Goal: Task Accomplishment & Management: Complete application form

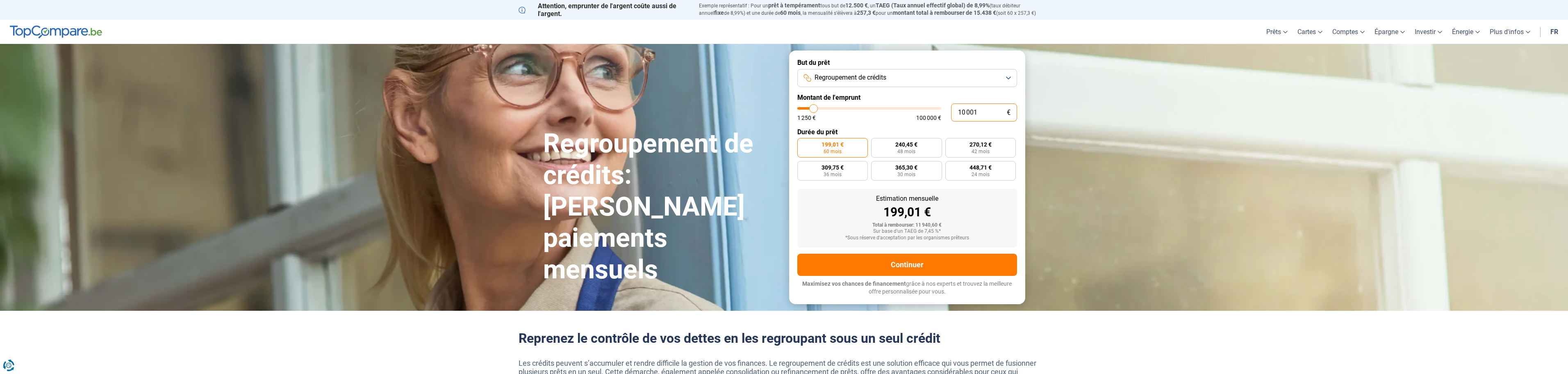
drag, startPoint x: 985, startPoint y: 113, endPoint x: 937, endPoint y: 115, distance: 48.0
click at [937, 115] on div "10 001 € 1 250 € 100 000 €" at bounding box center [907, 113] width 220 height 18
type input "8"
type input "1250"
type input "84"
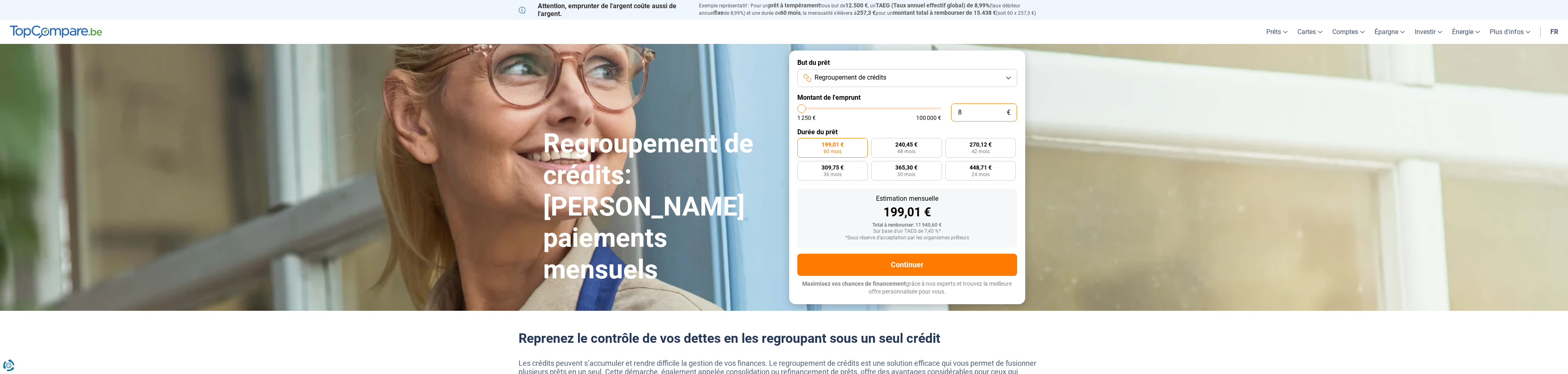
type input "1250"
type input "840"
type input "1250"
type input "8 400"
type input "8500"
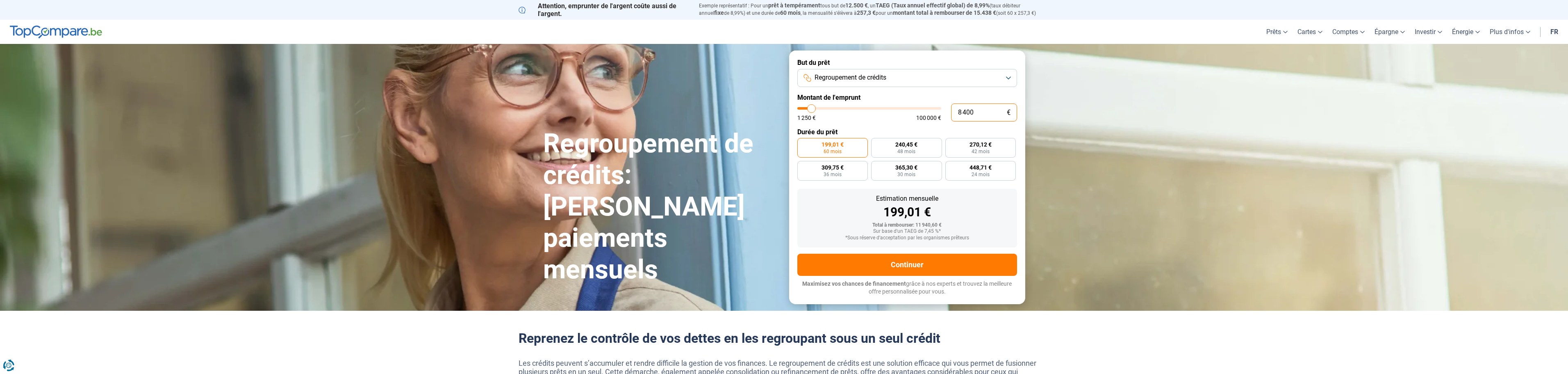
type input "84 000"
type input "84000"
radio input "false"
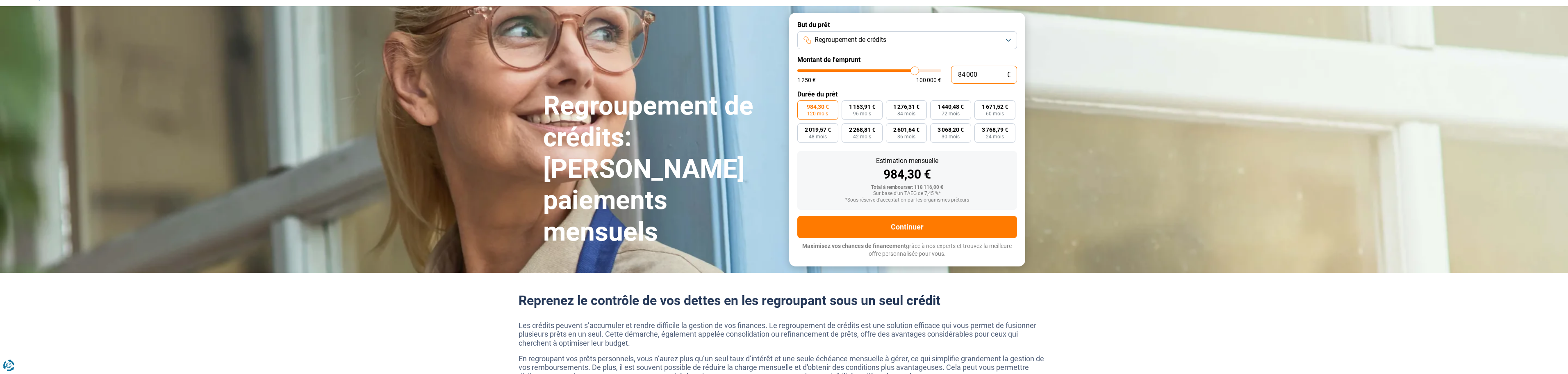
scroll to position [41, 0]
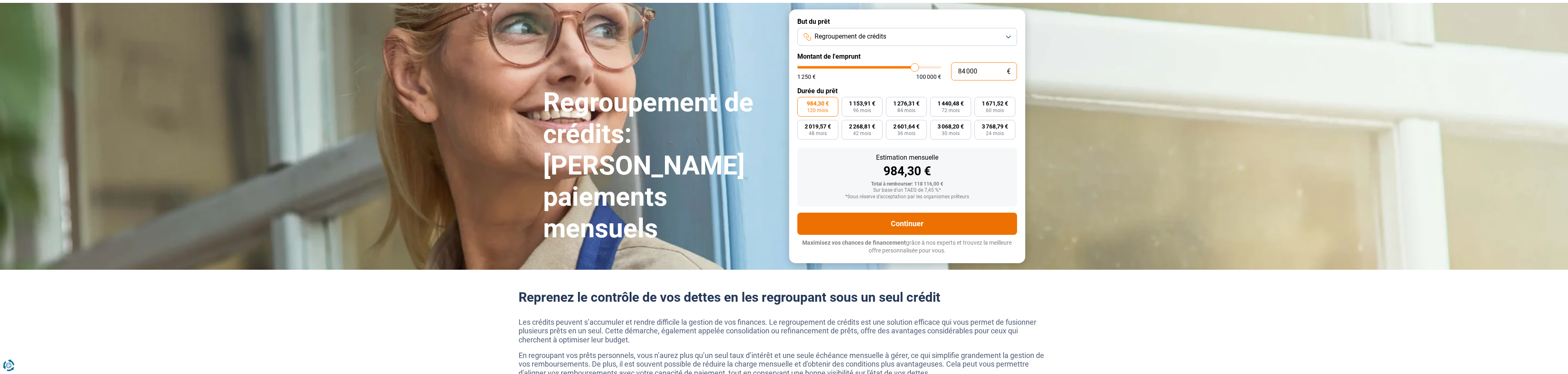
type input "84 000"
click at [929, 221] on button "Continuer" at bounding box center [907, 224] width 220 height 22
click at [744, 190] on h1 "Regroupement de crédits: Réduisez vos paiements mensuels" at bounding box center [661, 166] width 236 height 158
click at [716, 141] on h1 "Regroupement de crédits: Réduisez vos paiements mensuels" at bounding box center [661, 166] width 236 height 158
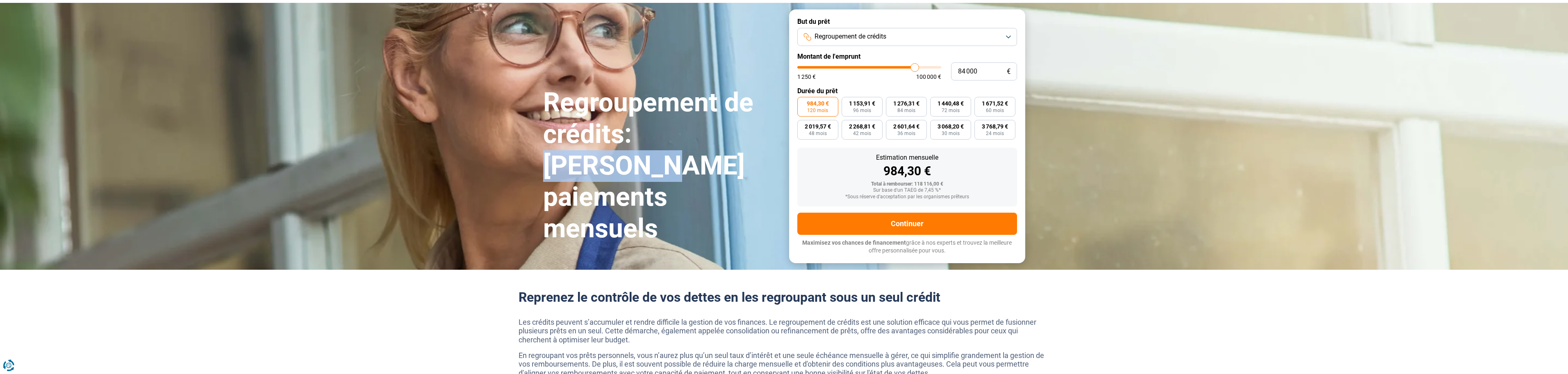
click at [716, 141] on h1 "Regroupement de crédits: Réduisez vos paiements mensuels" at bounding box center [661, 166] width 236 height 158
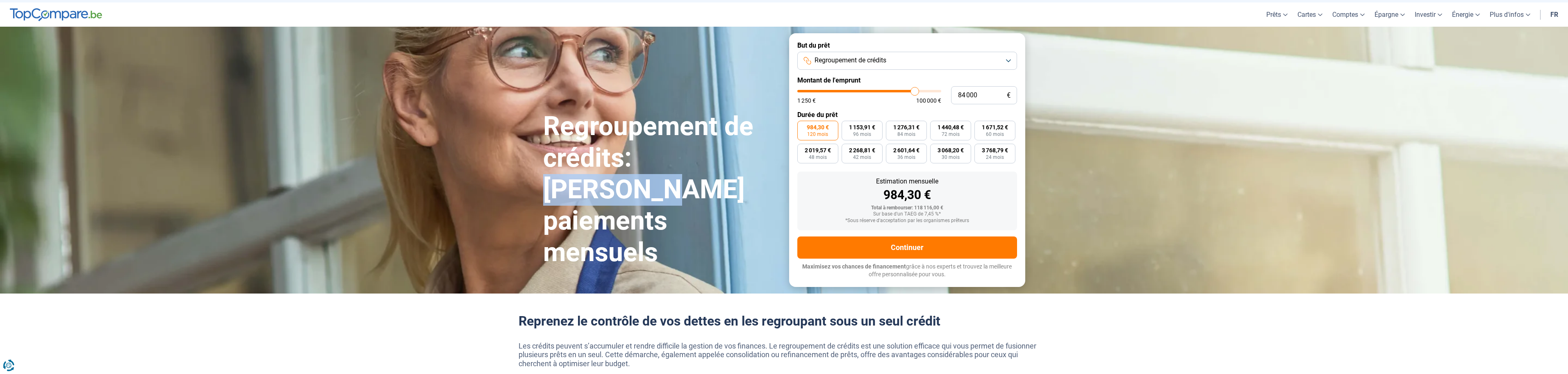
scroll to position [0, 0]
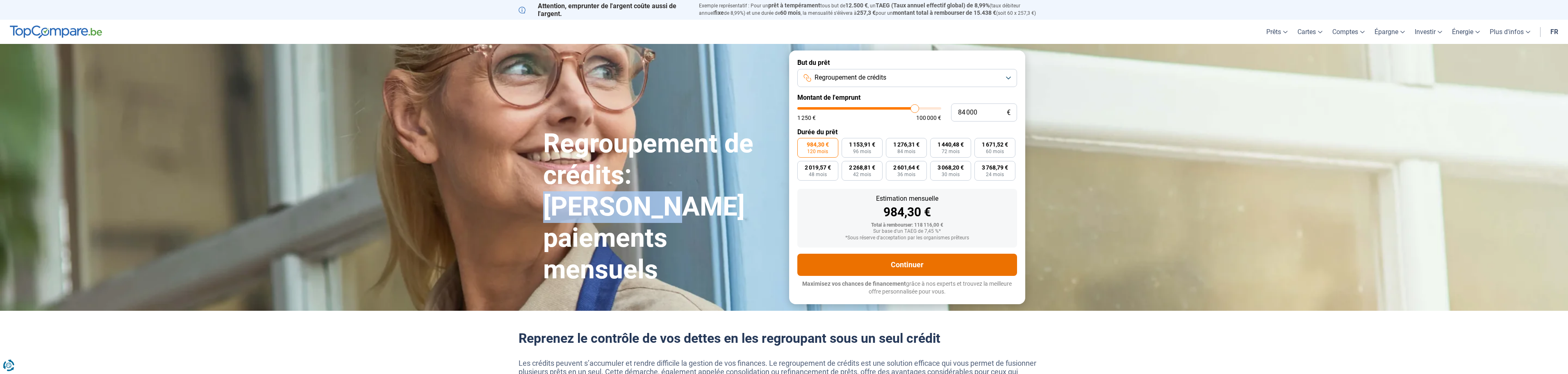
click at [908, 263] on button "Continuer" at bounding box center [907, 264] width 220 height 22
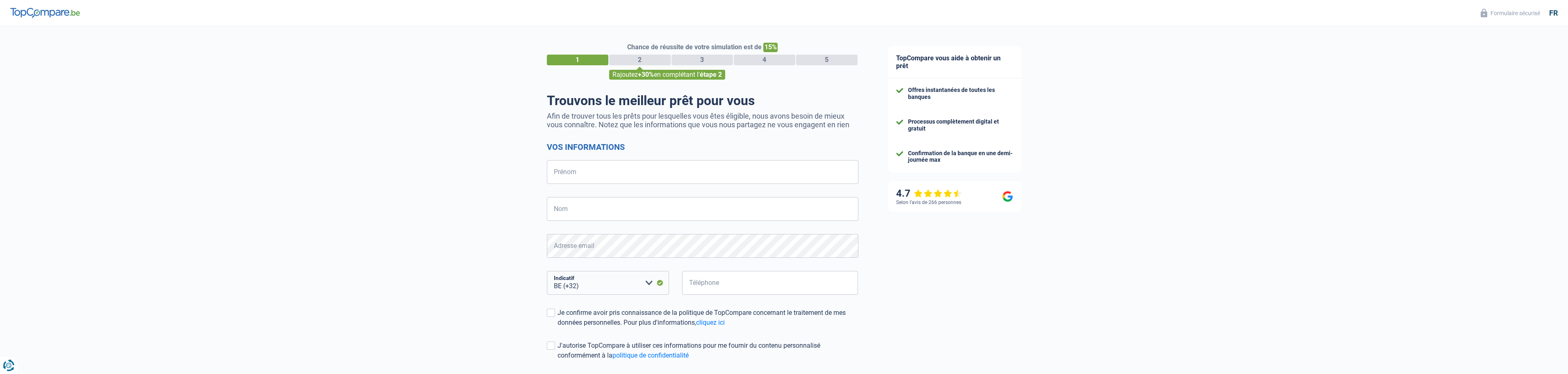
select select "32"
